Goal: Information Seeking & Learning: Learn about a topic

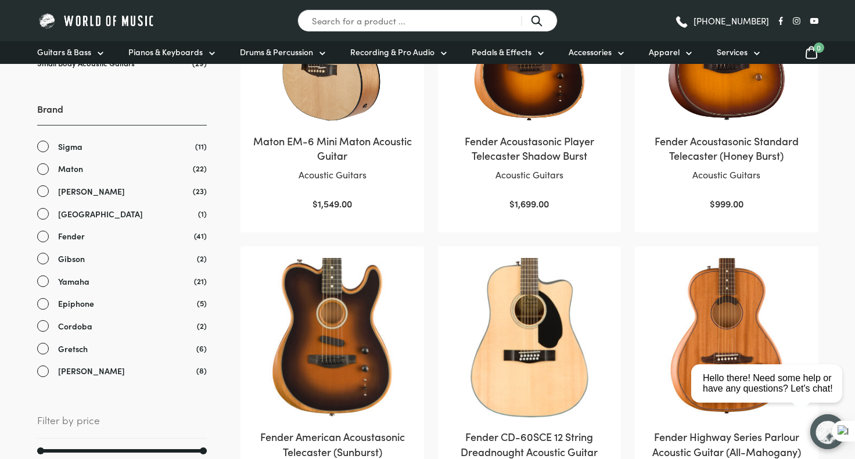
scroll to position [375, 0]
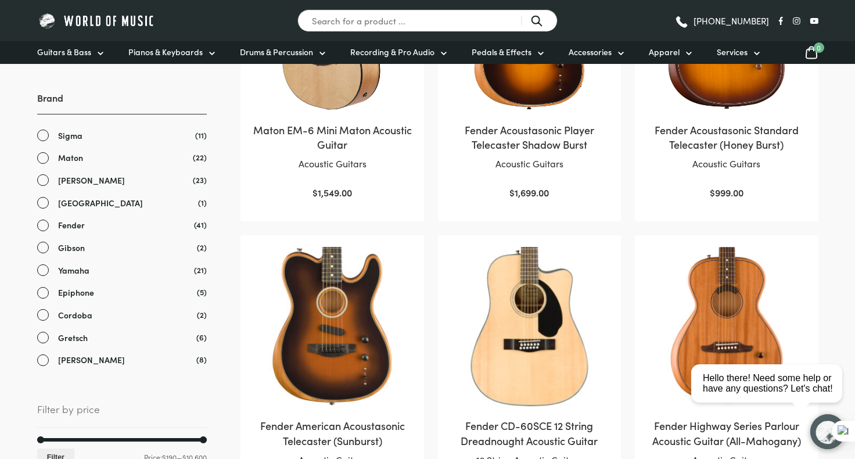
click at [48, 232] on link "Fender" at bounding box center [122, 224] width 170 height 13
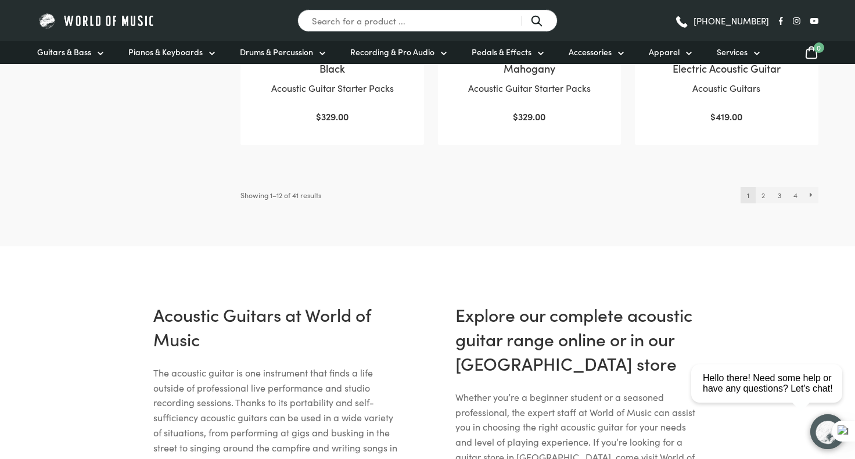
scroll to position [1354, 0]
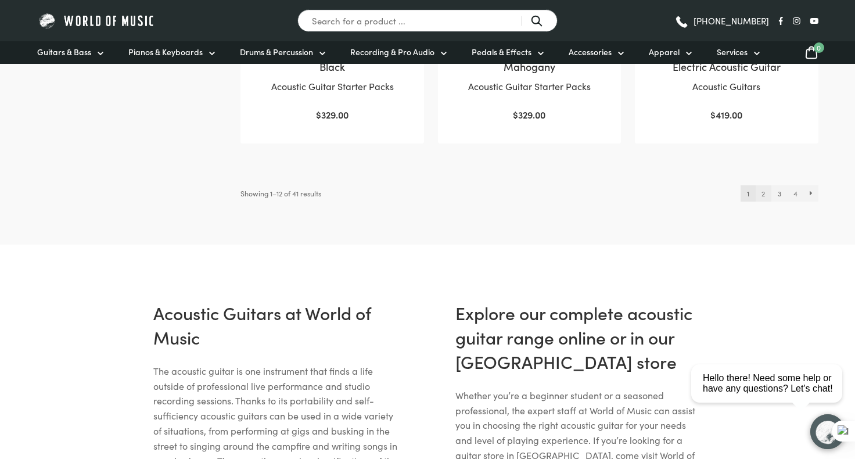
click at [759, 197] on link "2" at bounding box center [763, 193] width 16 height 16
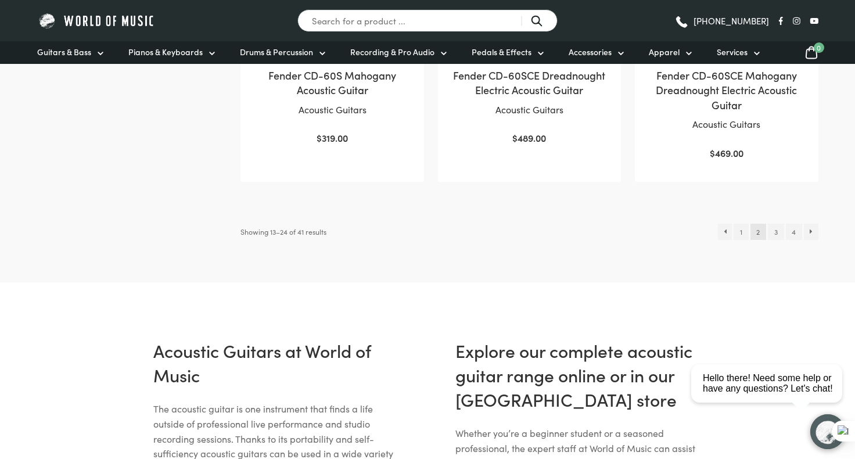
scroll to position [1335, 0]
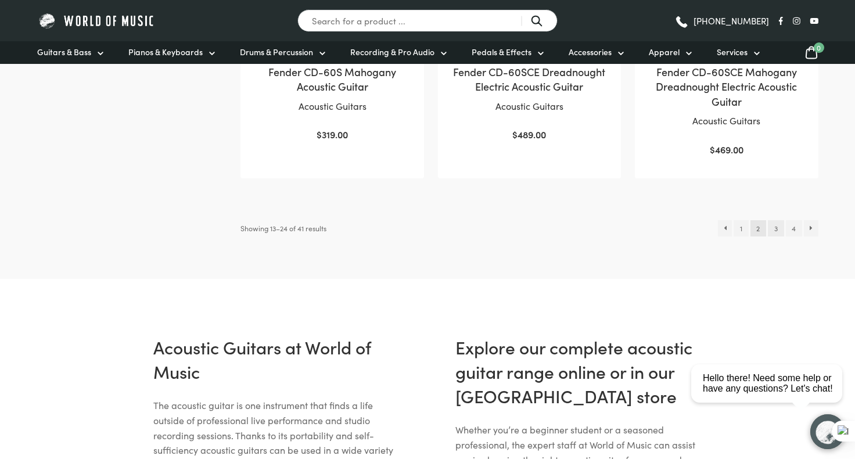
click at [769, 224] on link "3" at bounding box center [775, 228] width 16 height 16
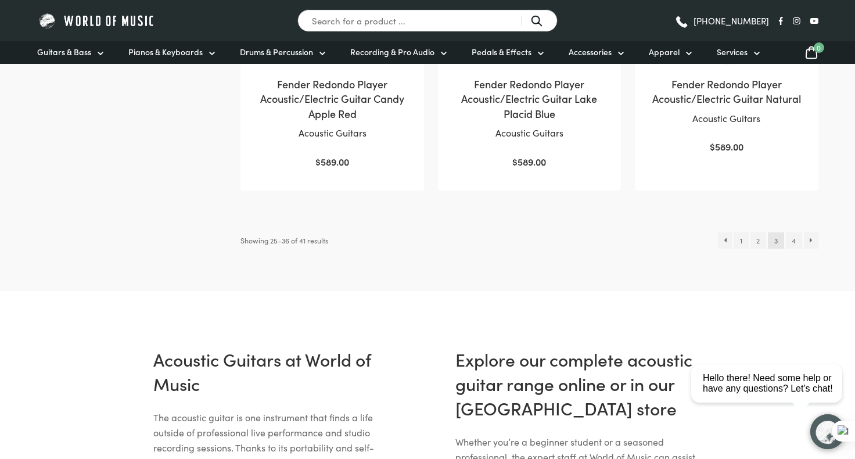
scroll to position [1332, 0]
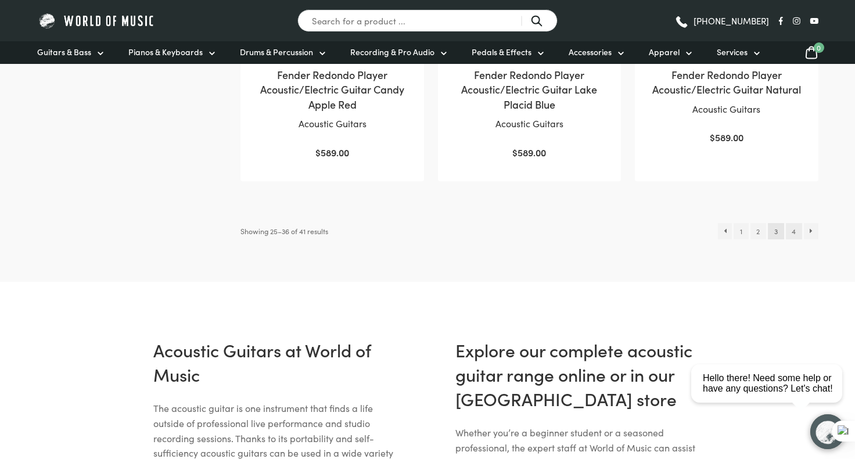
click at [790, 231] on link "4" at bounding box center [793, 231] width 16 height 16
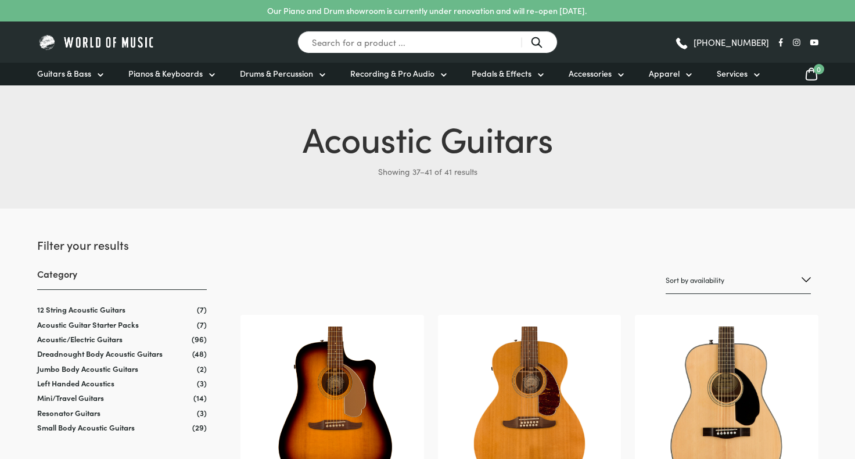
scroll to position [89, 0]
